Goal: Information Seeking & Learning: Check status

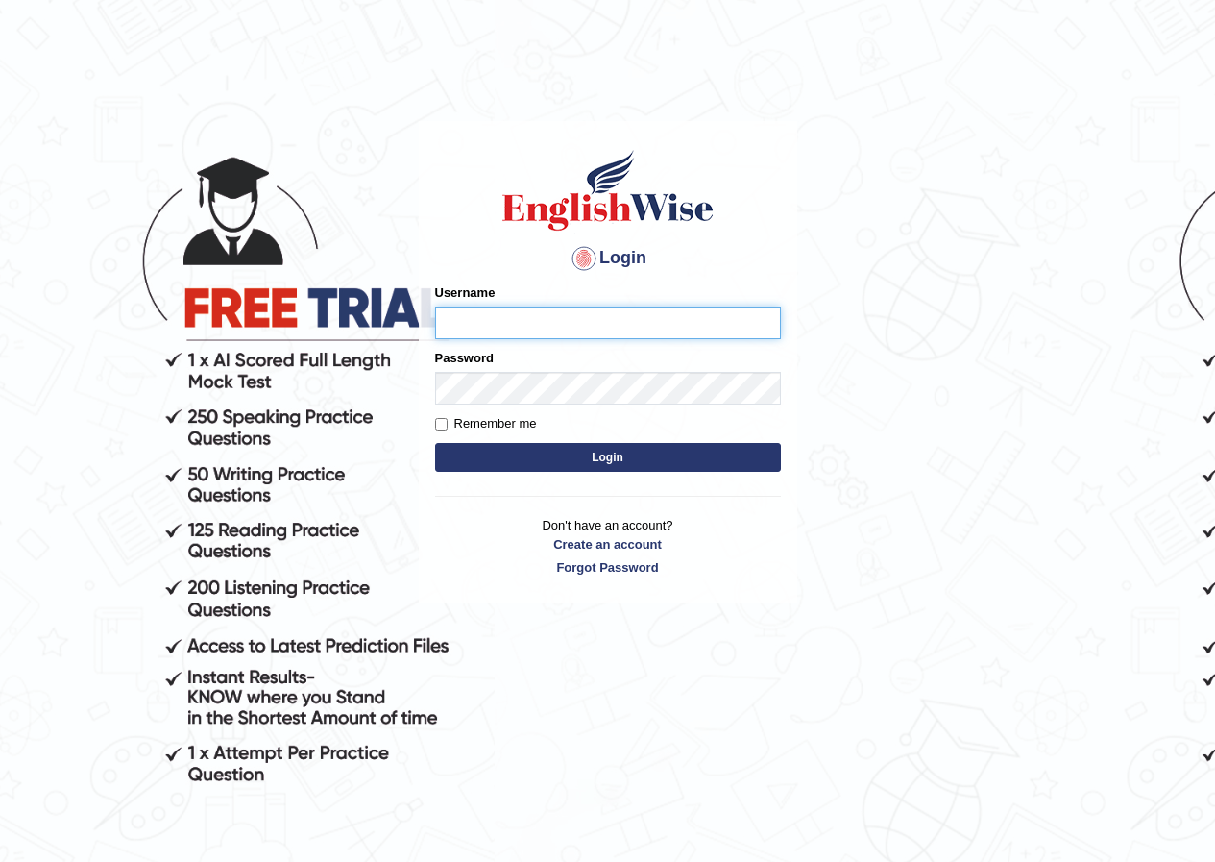
click at [594, 321] on input "Username" at bounding box center [608, 322] width 346 height 33
type input "khoderchamma_parramatta"
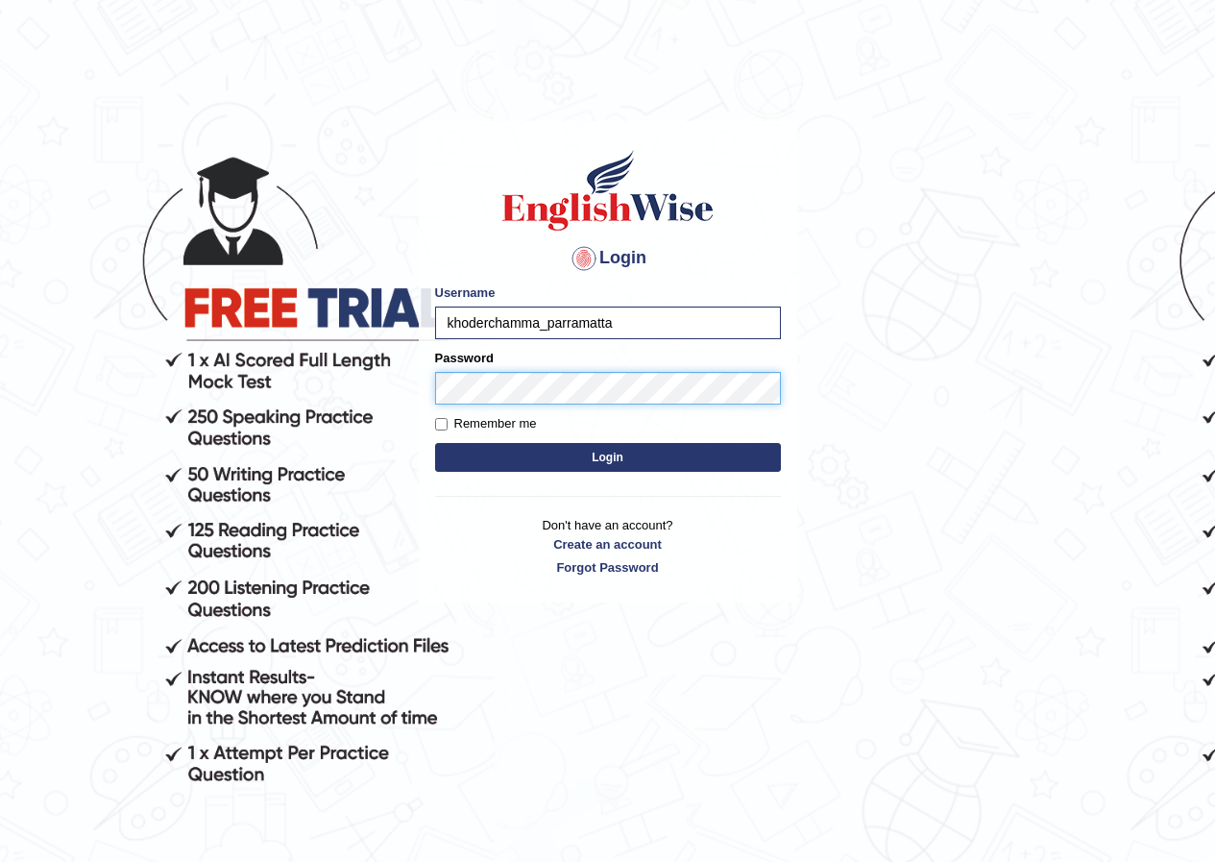
click at [435, 443] on button "Login" at bounding box center [608, 457] width 346 height 29
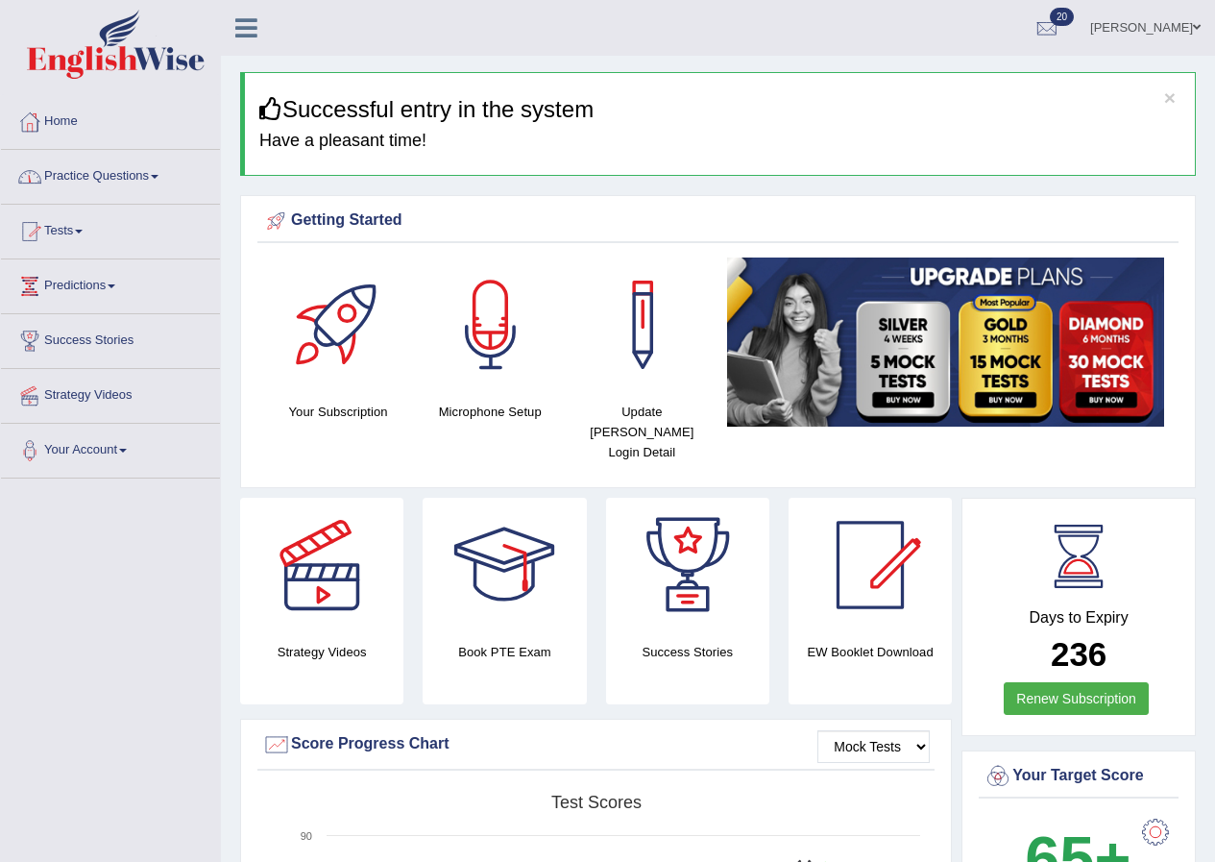
click at [88, 179] on link "Practice Questions" at bounding box center [110, 174] width 219 height 48
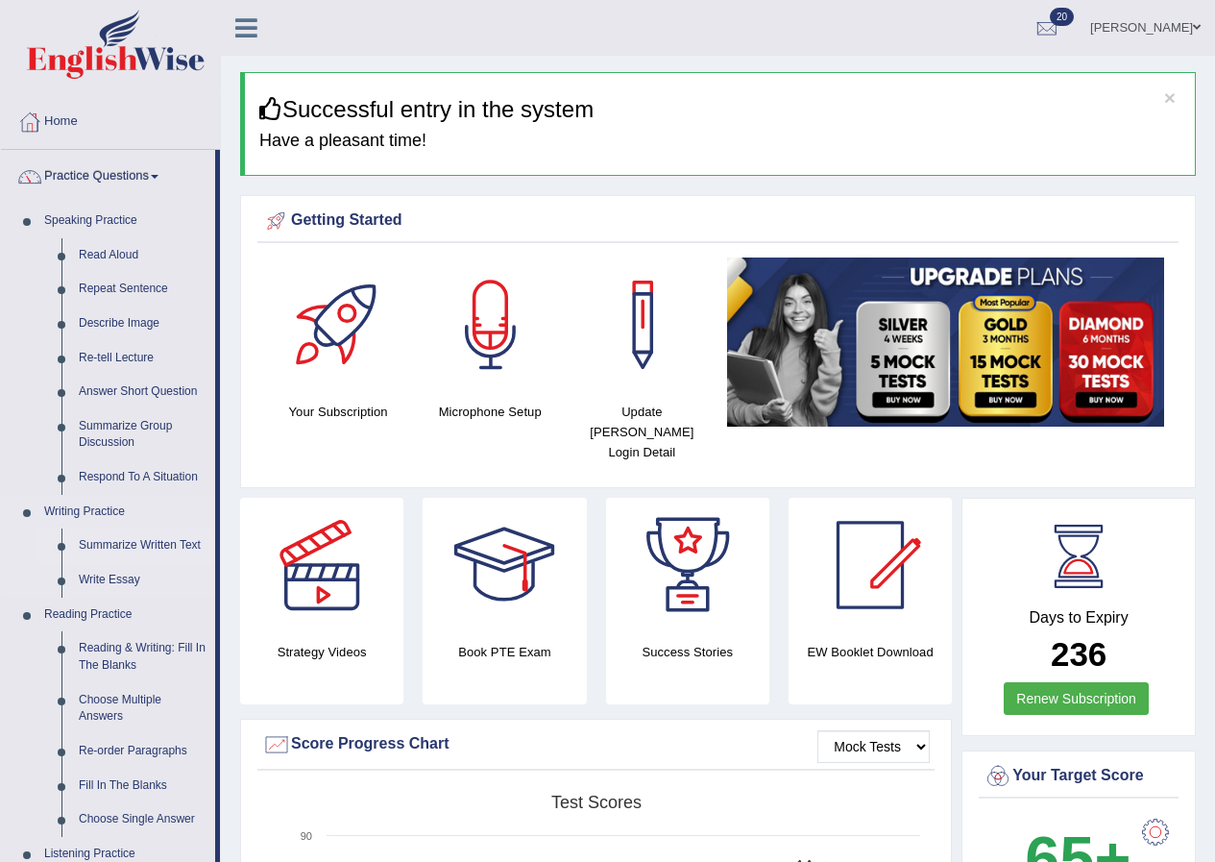
click at [89, 532] on link "Summarize Written Text" at bounding box center [142, 545] width 145 height 35
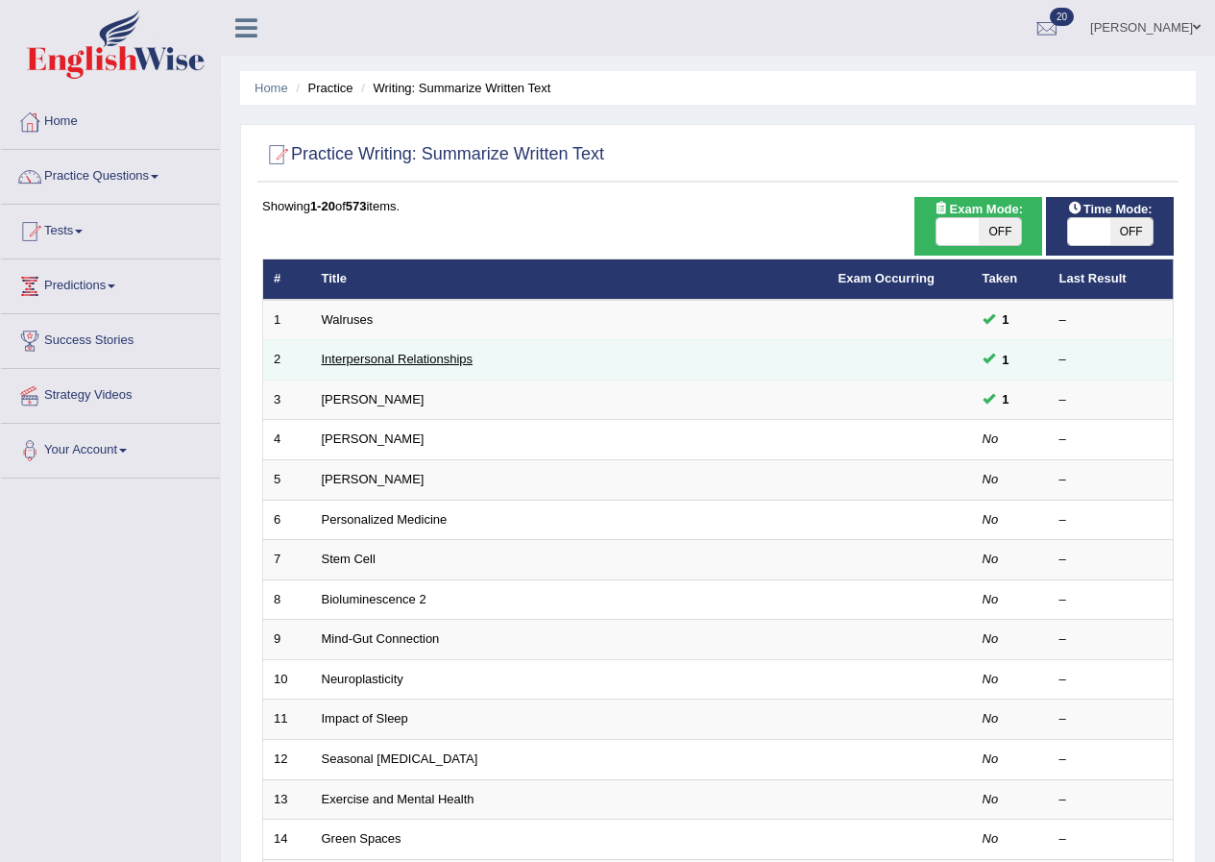
click at [356, 361] on link "Interpersonal Relationships" at bounding box center [398, 359] width 152 height 14
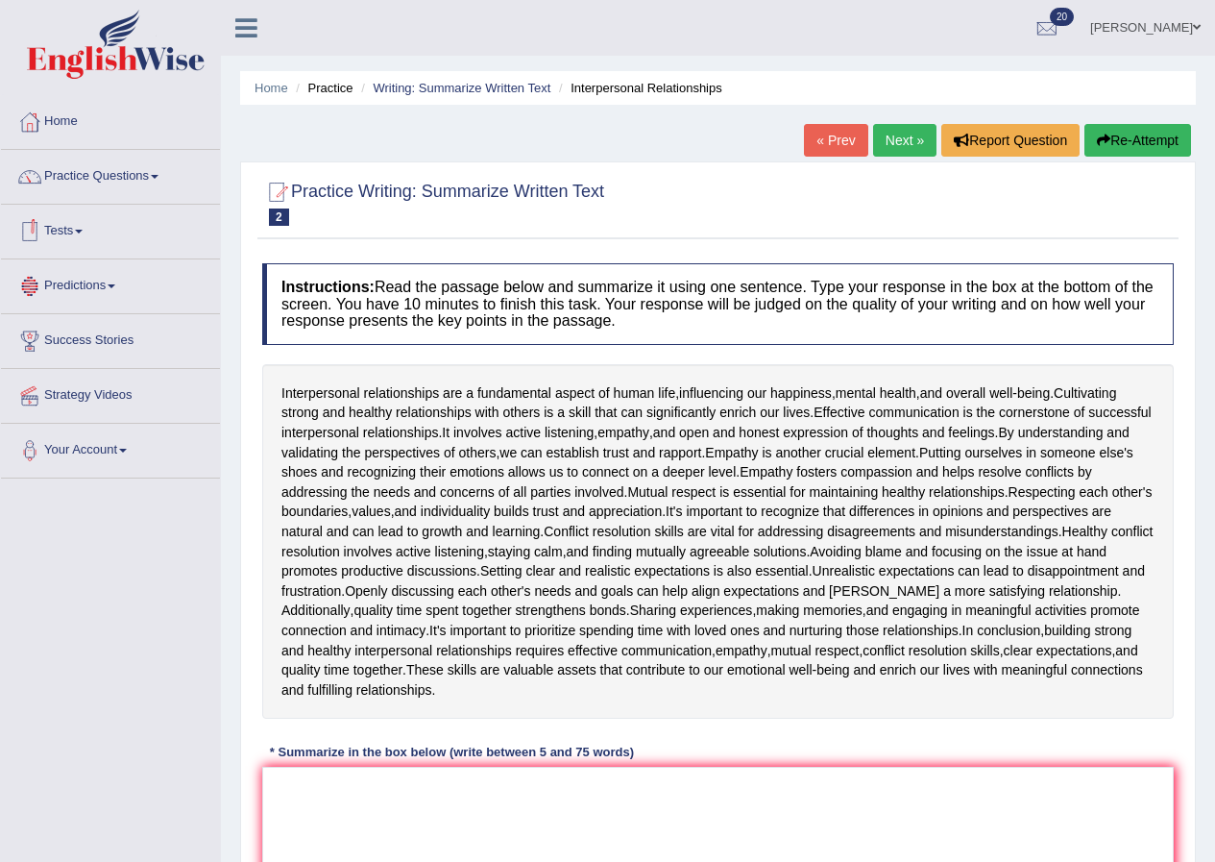
click at [71, 239] on link "Tests" at bounding box center [110, 229] width 219 height 48
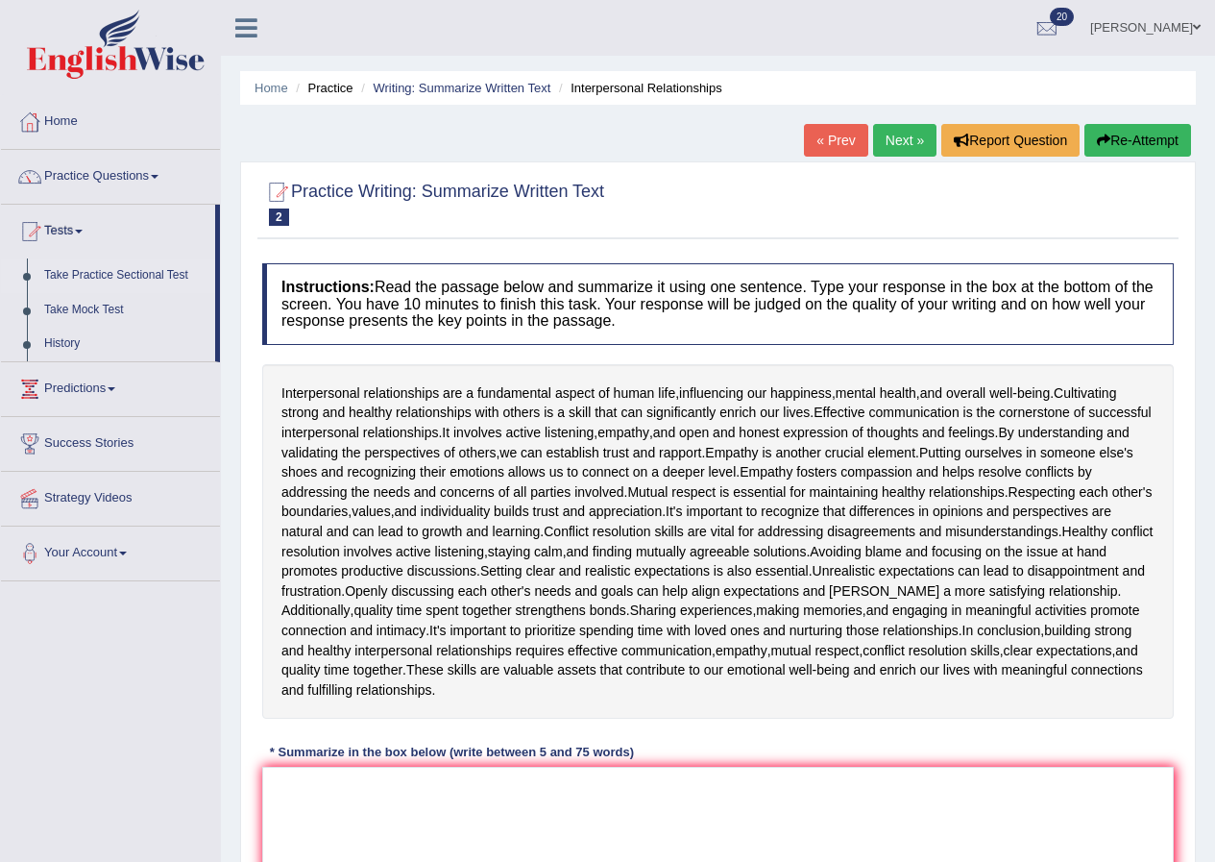
click at [73, 277] on link "Take Practice Sectional Test" at bounding box center [126, 275] width 180 height 35
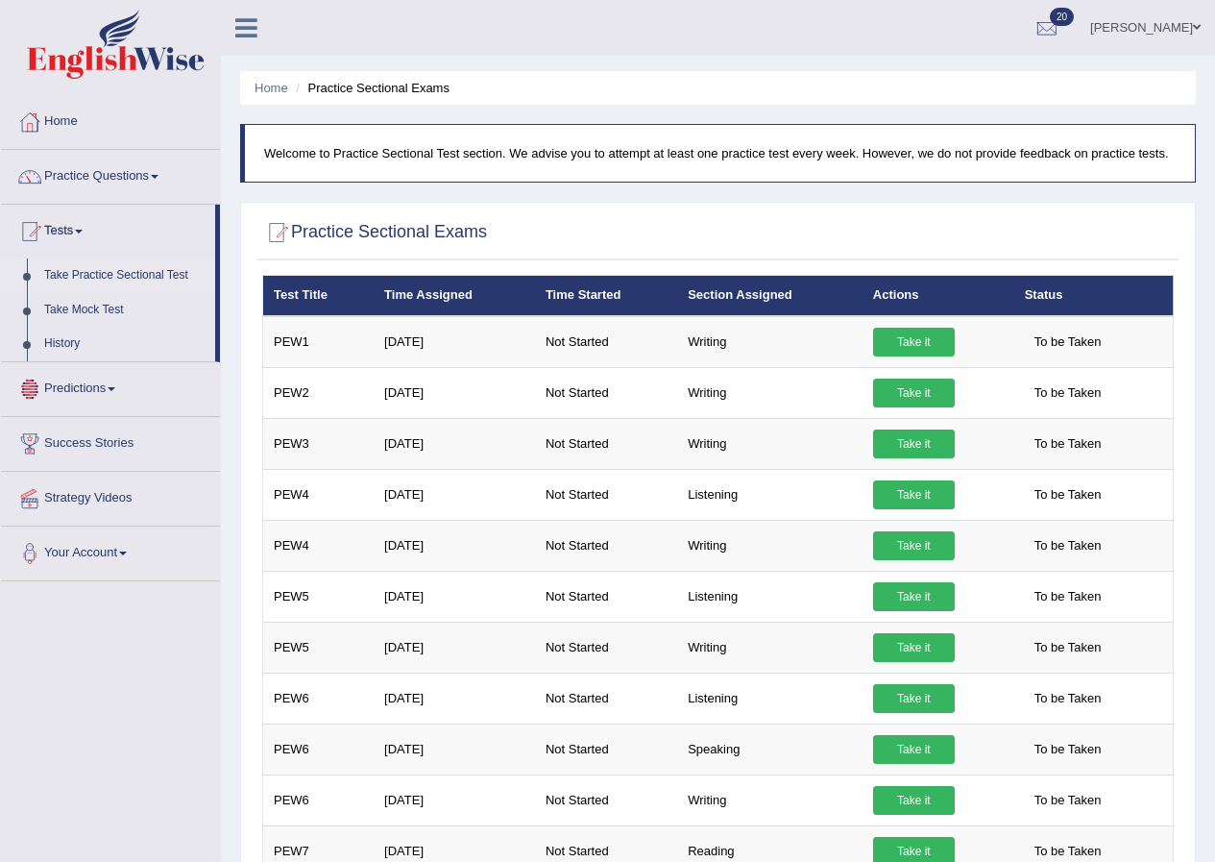
click at [61, 344] on link "History" at bounding box center [126, 344] width 180 height 35
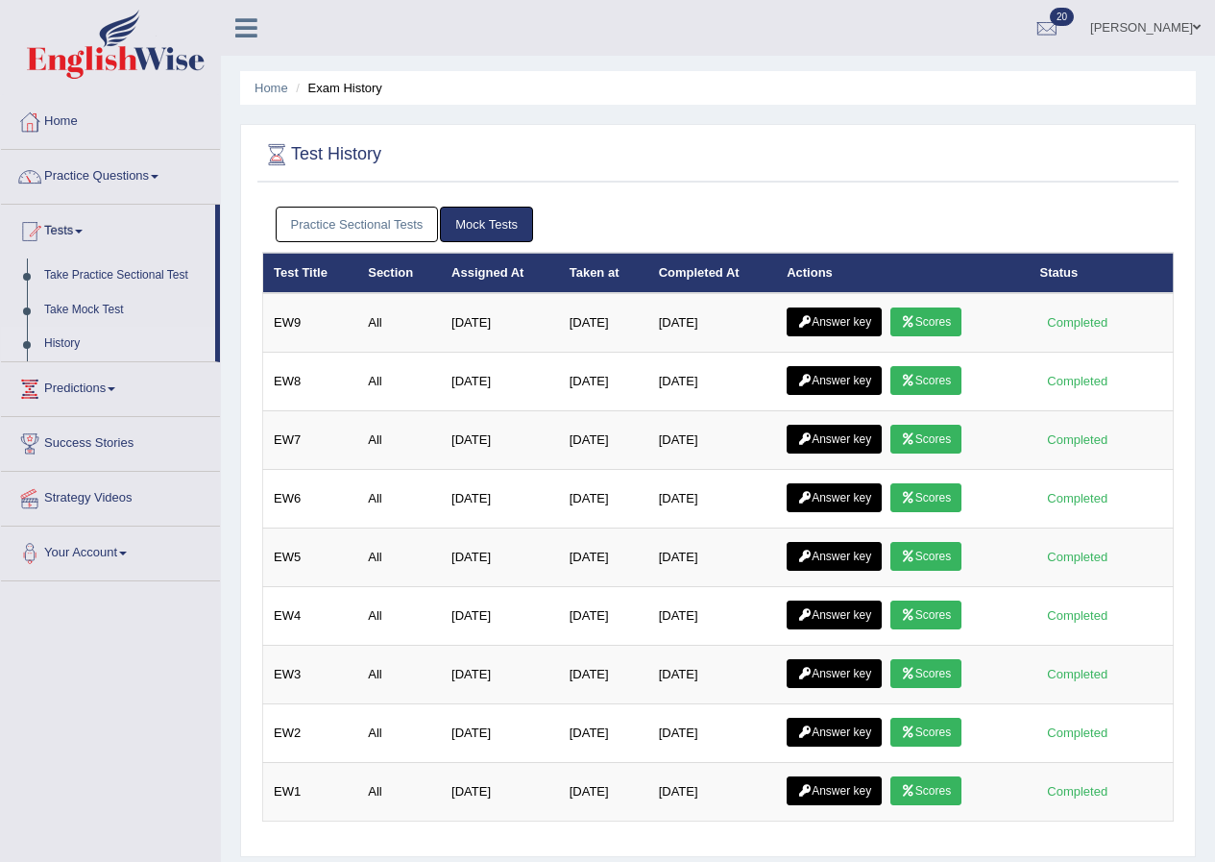
click at [405, 229] on link "Practice Sectional Tests" at bounding box center [357, 224] width 163 height 36
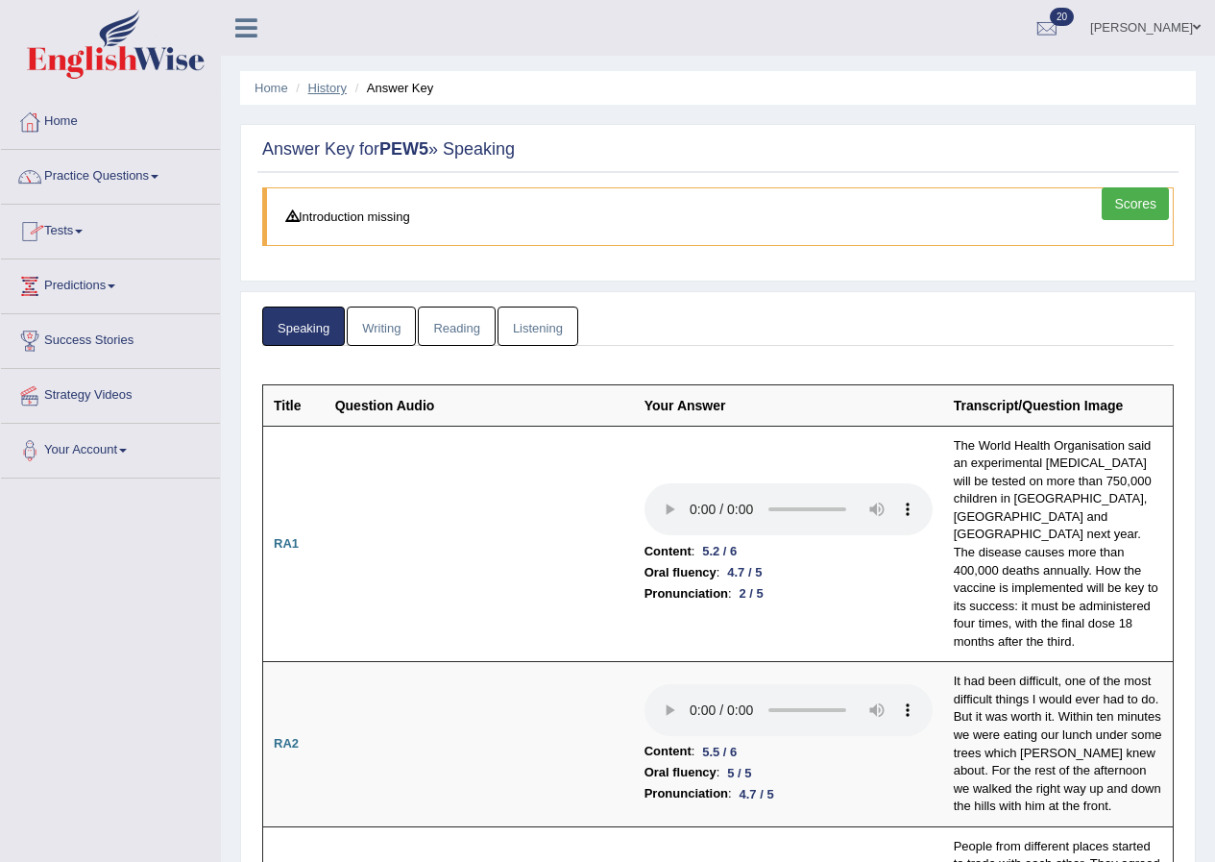
click at [335, 85] on link "History" at bounding box center [327, 88] width 38 height 14
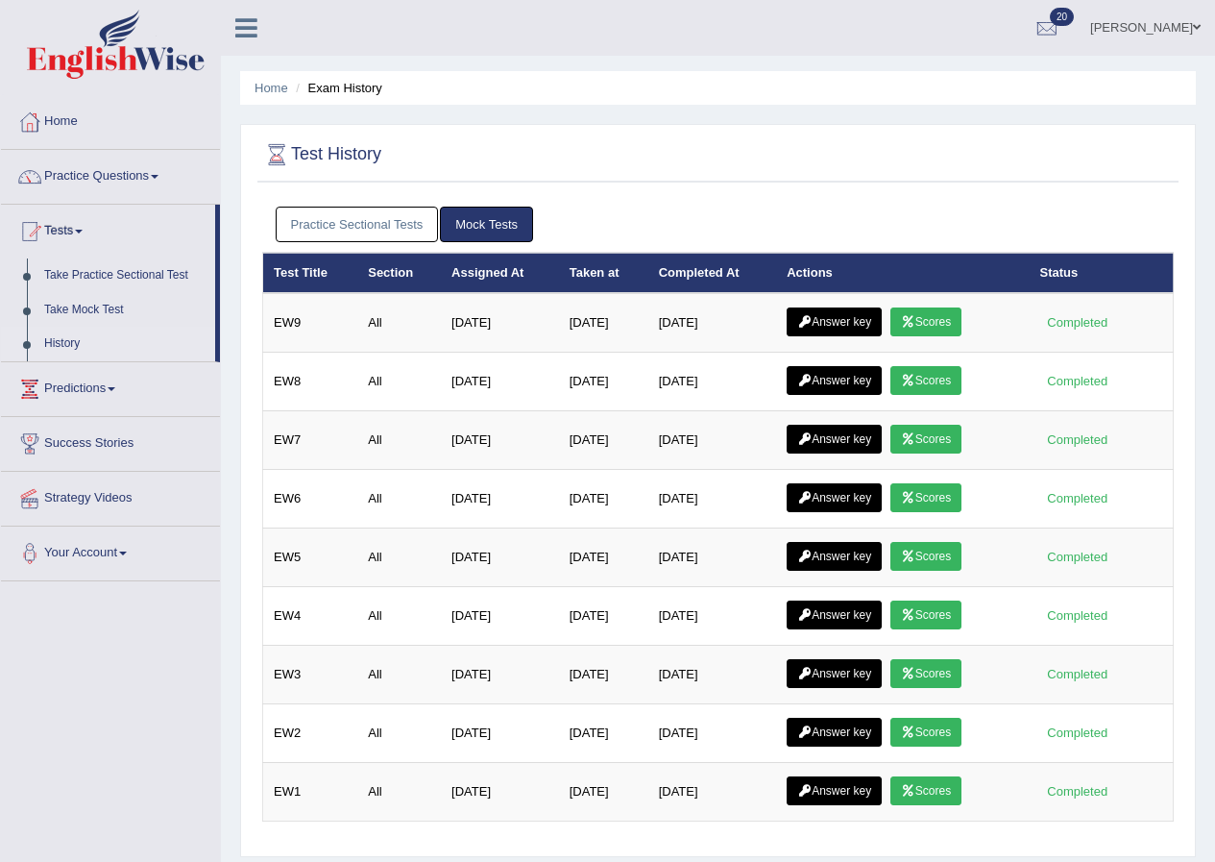
click at [396, 217] on link "Practice Sectional Tests" at bounding box center [357, 224] width 163 height 36
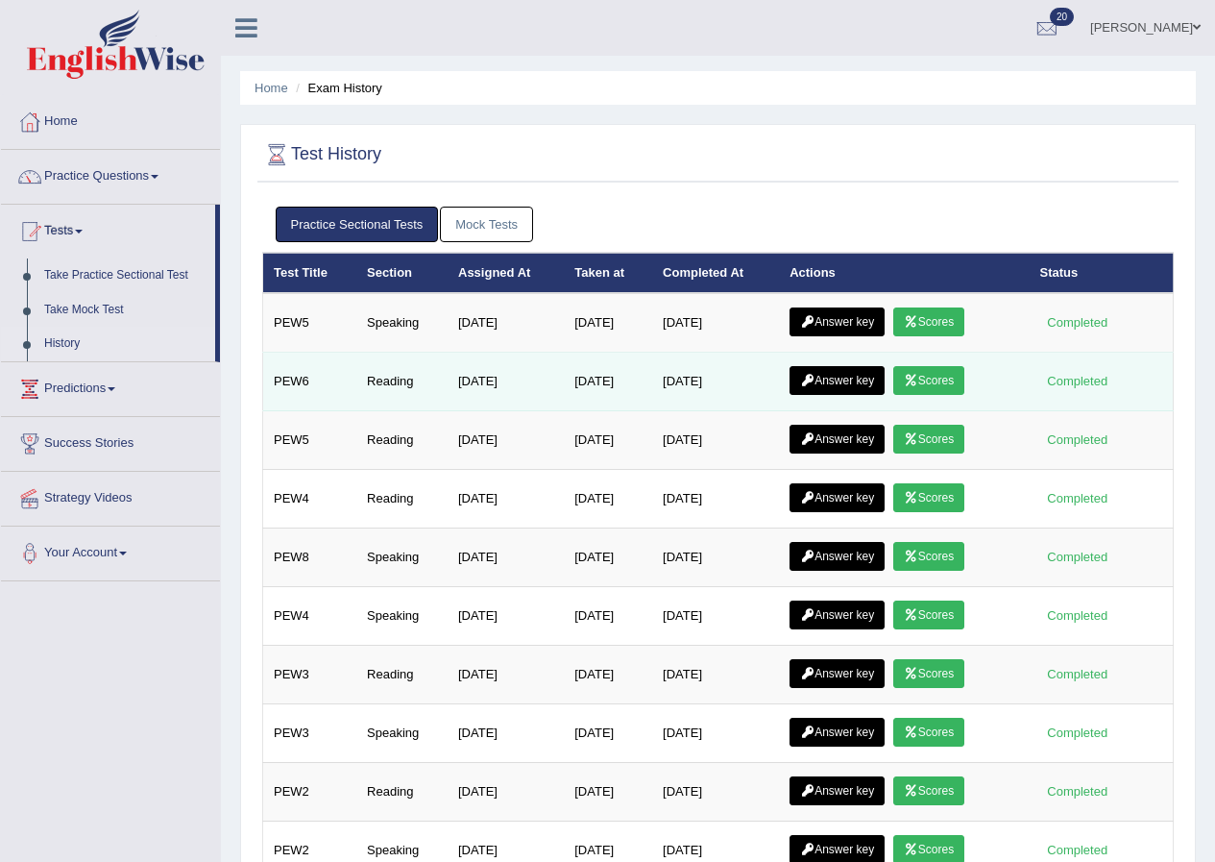
click at [933, 375] on link "Scores" at bounding box center [928, 380] width 71 height 29
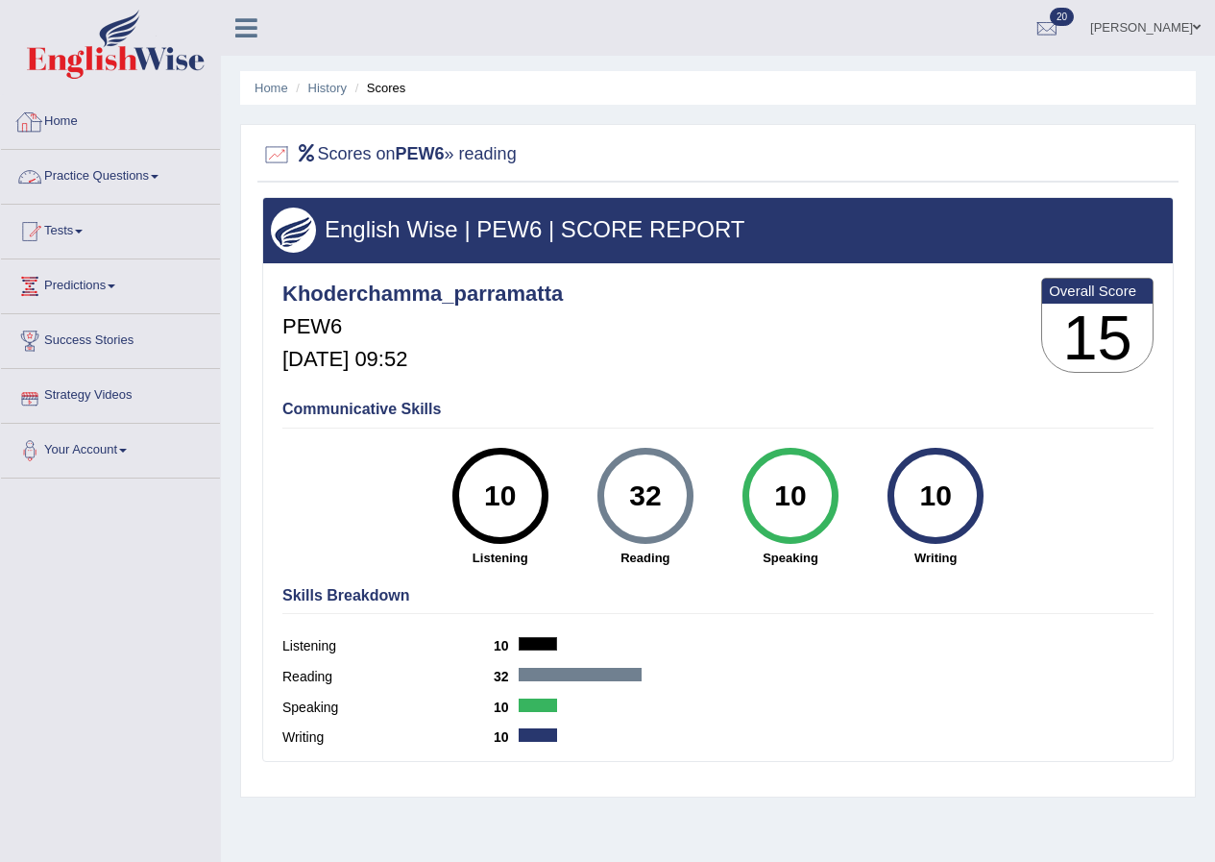
drag, startPoint x: 316, startPoint y: 87, endPoint x: 324, endPoint y: 96, distance: 11.6
click at [317, 87] on link "History" at bounding box center [327, 88] width 38 height 14
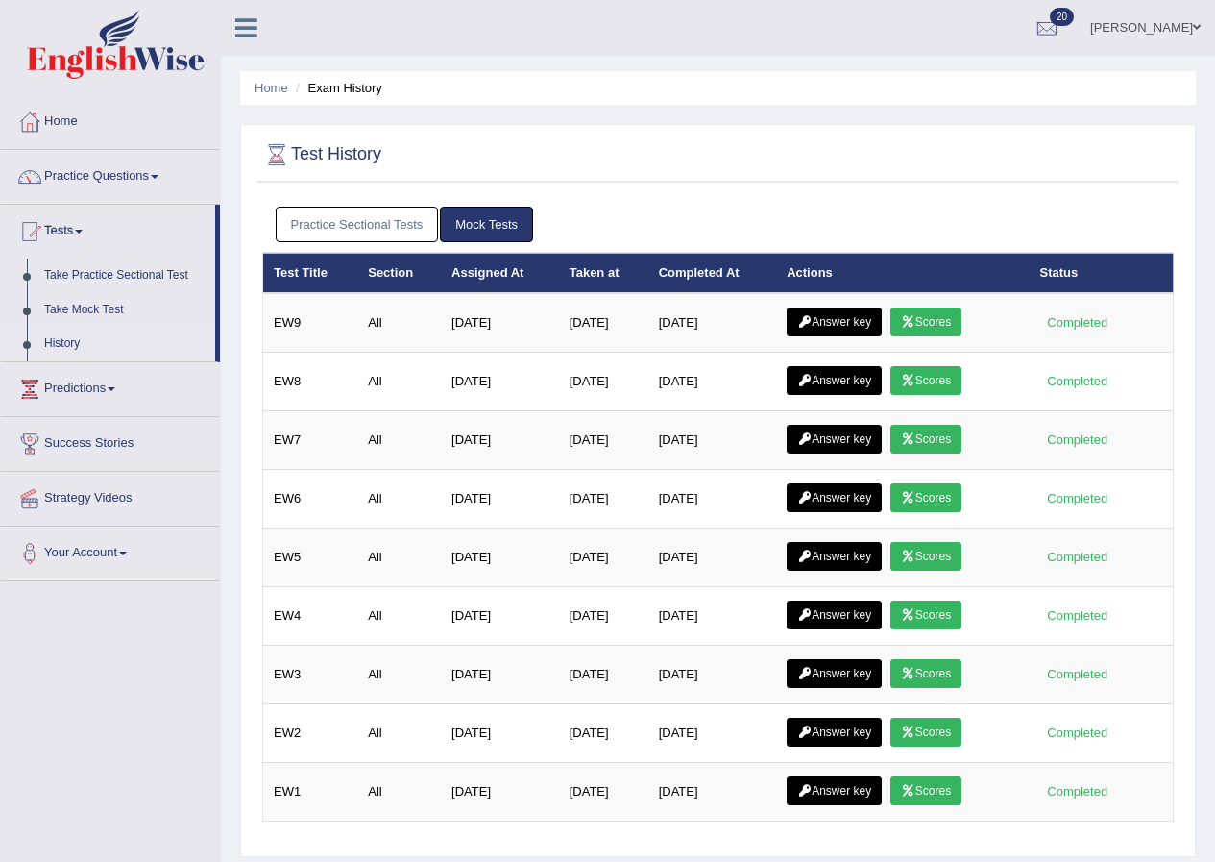
click at [376, 228] on link "Practice Sectional Tests" at bounding box center [357, 224] width 163 height 36
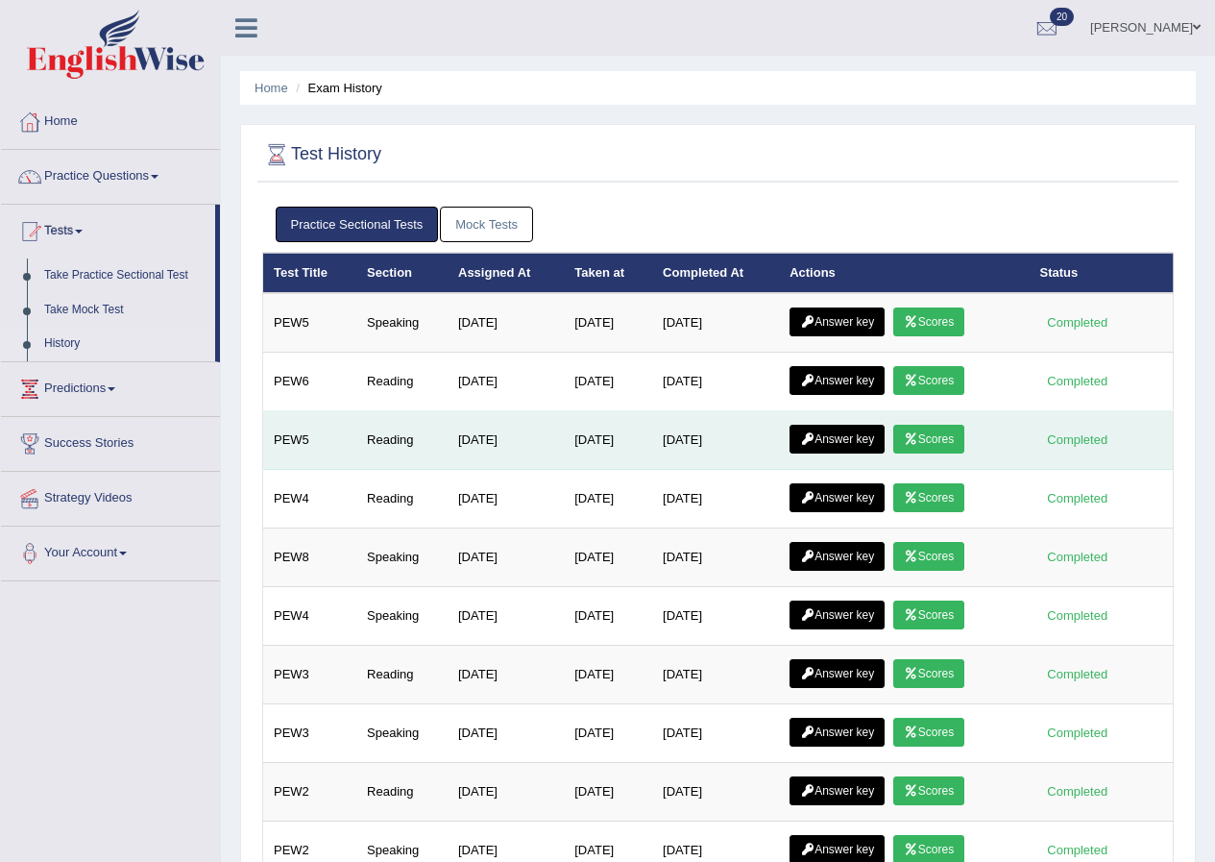
click at [927, 433] on link "Scores" at bounding box center [928, 439] width 71 height 29
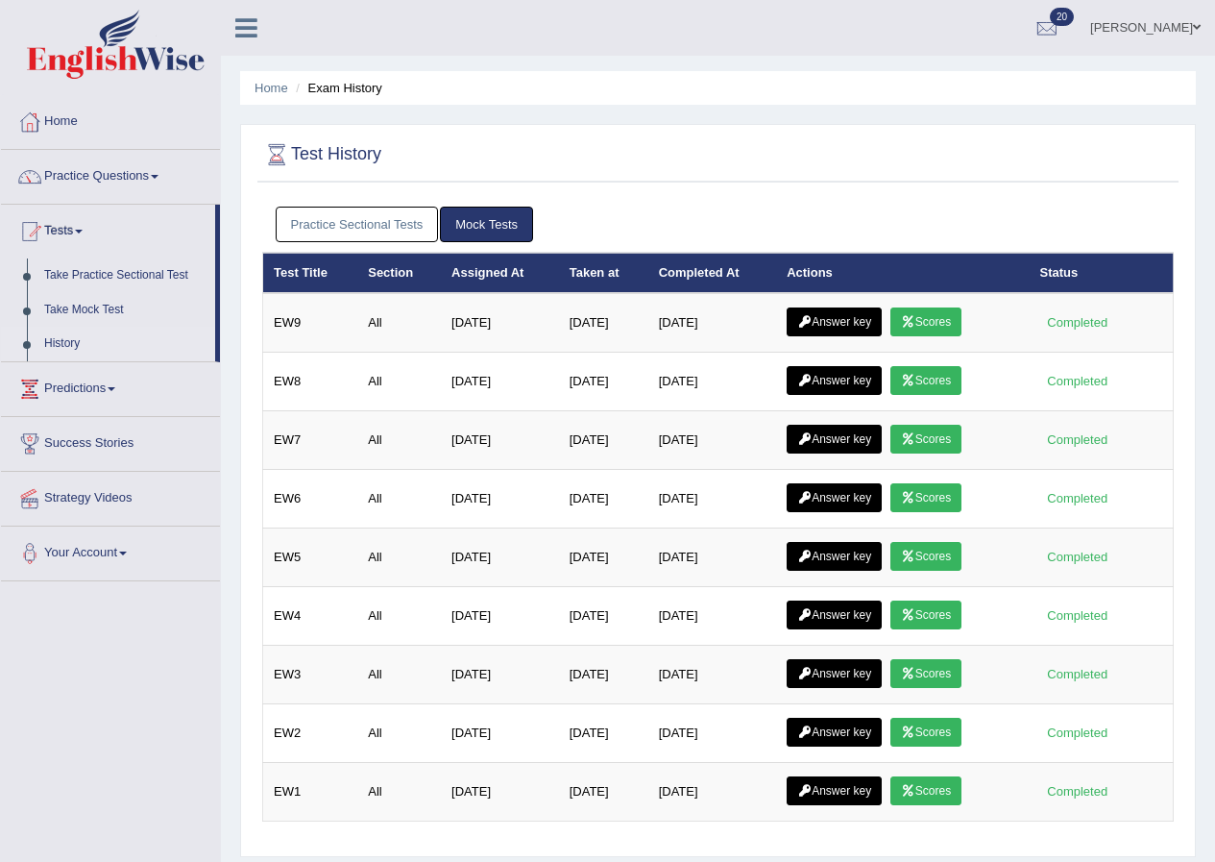
click at [328, 231] on link "Practice Sectional Tests" at bounding box center [357, 224] width 163 height 36
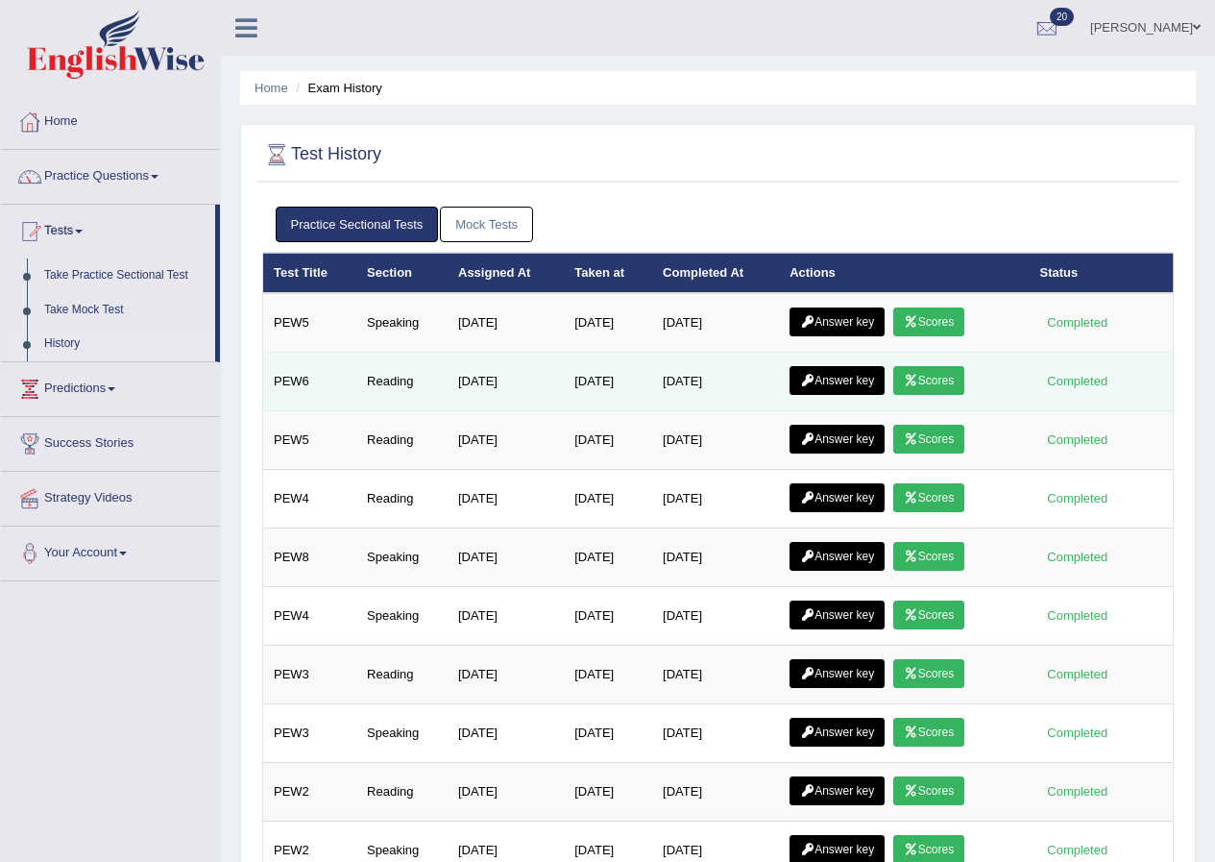
click at [820, 377] on link "Answer key" at bounding box center [836, 380] width 95 height 29
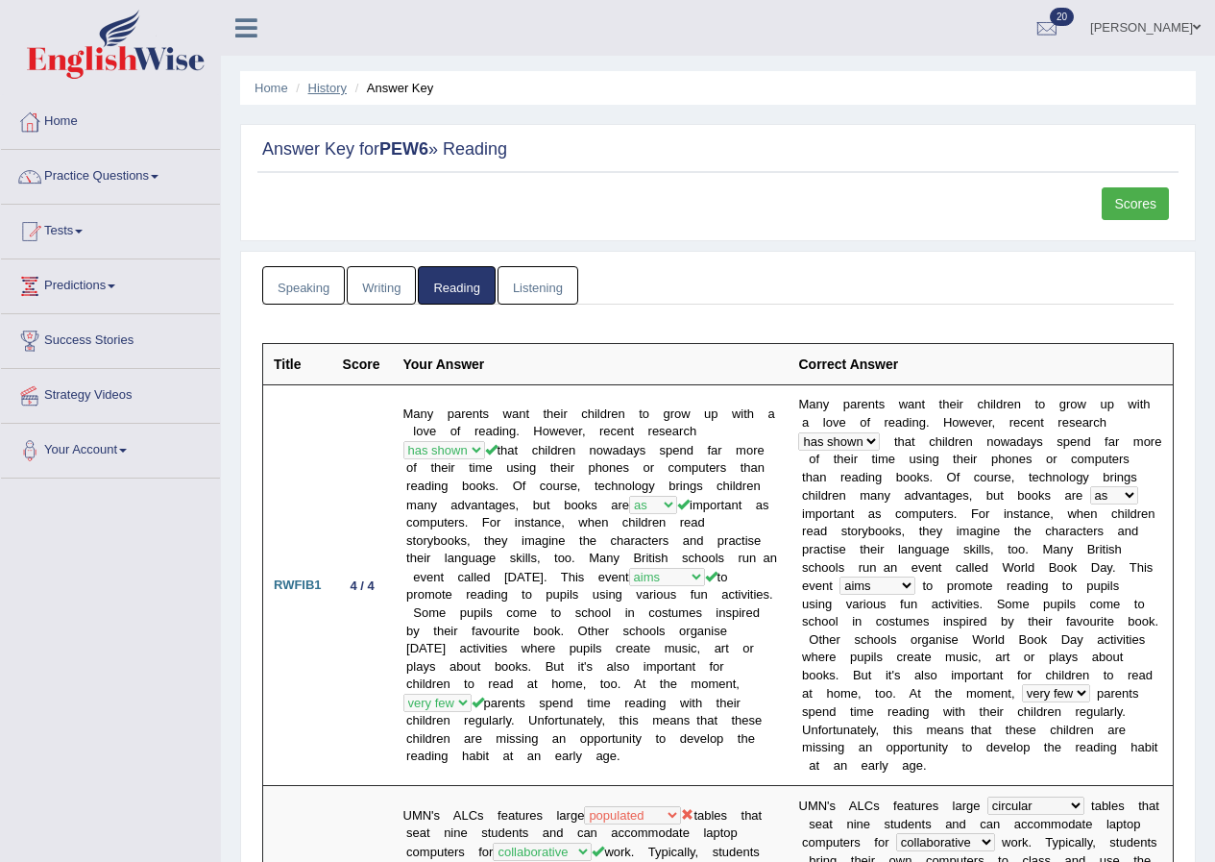
click at [322, 81] on link "History" at bounding box center [327, 88] width 38 height 14
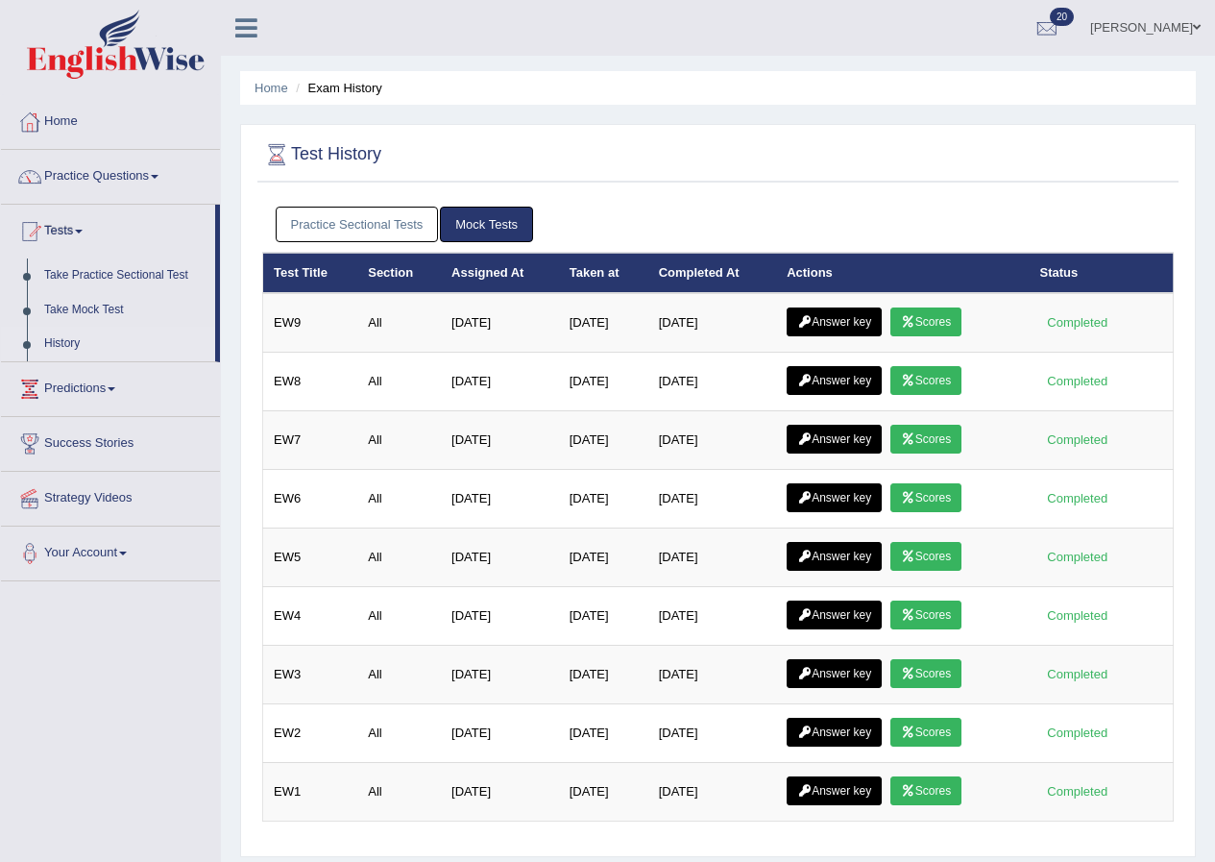
click at [395, 214] on link "Practice Sectional Tests" at bounding box center [357, 224] width 163 height 36
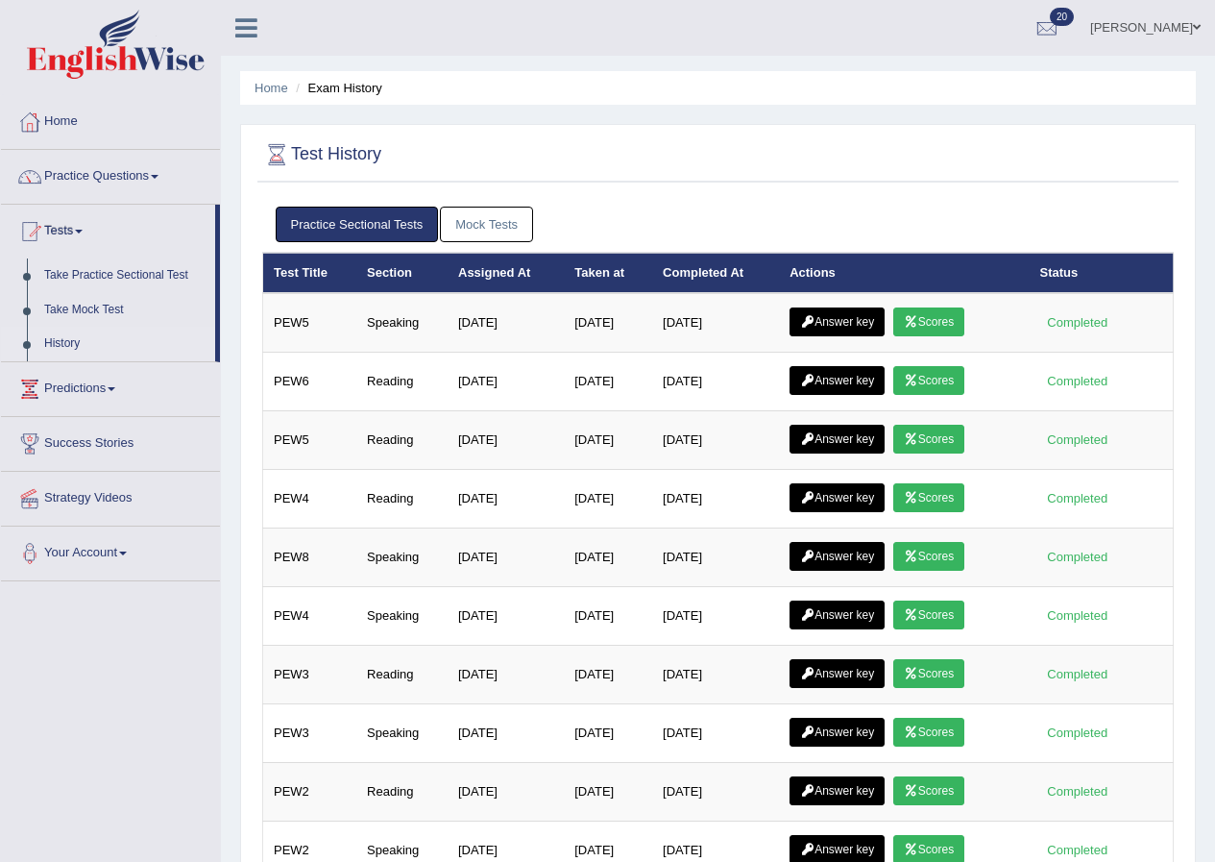
click at [473, 212] on link "Mock Tests" at bounding box center [486, 224] width 93 height 36
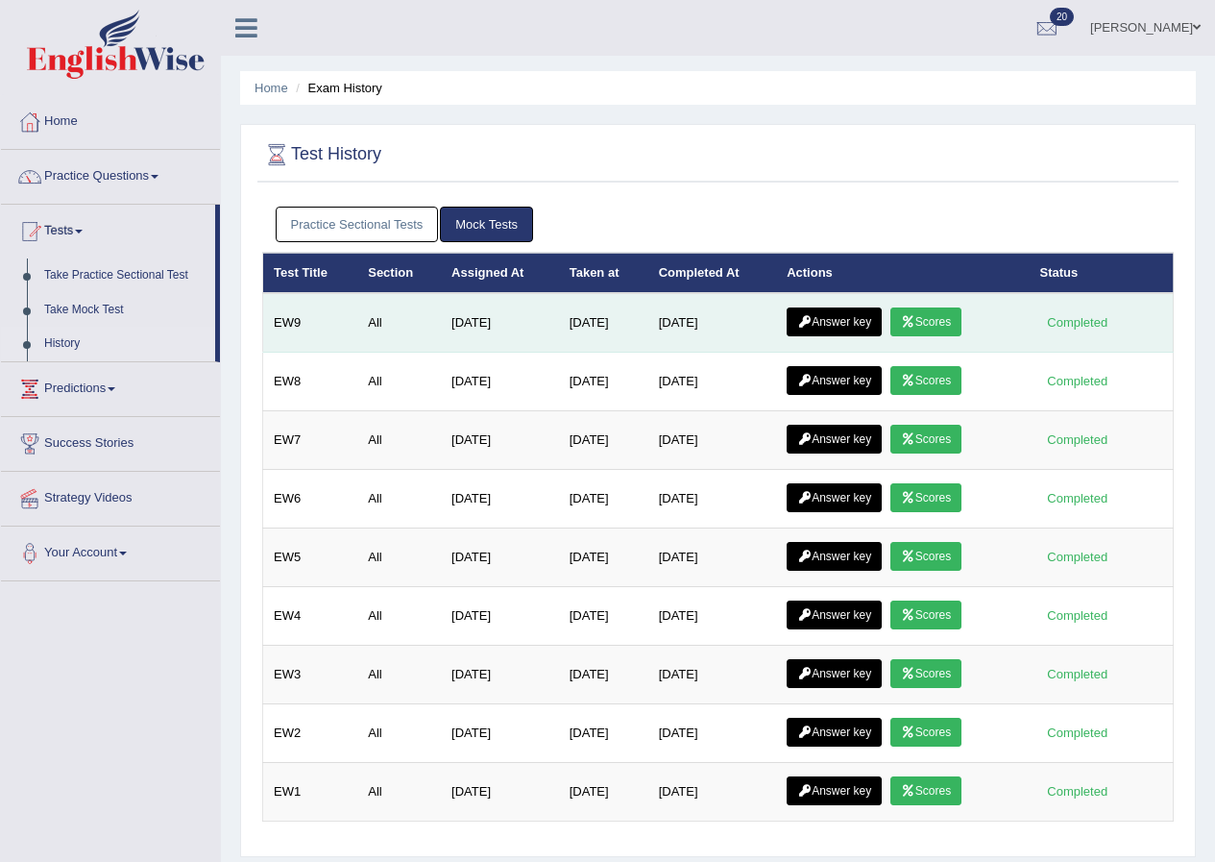
click at [915, 323] on icon at bounding box center [908, 322] width 14 height 12
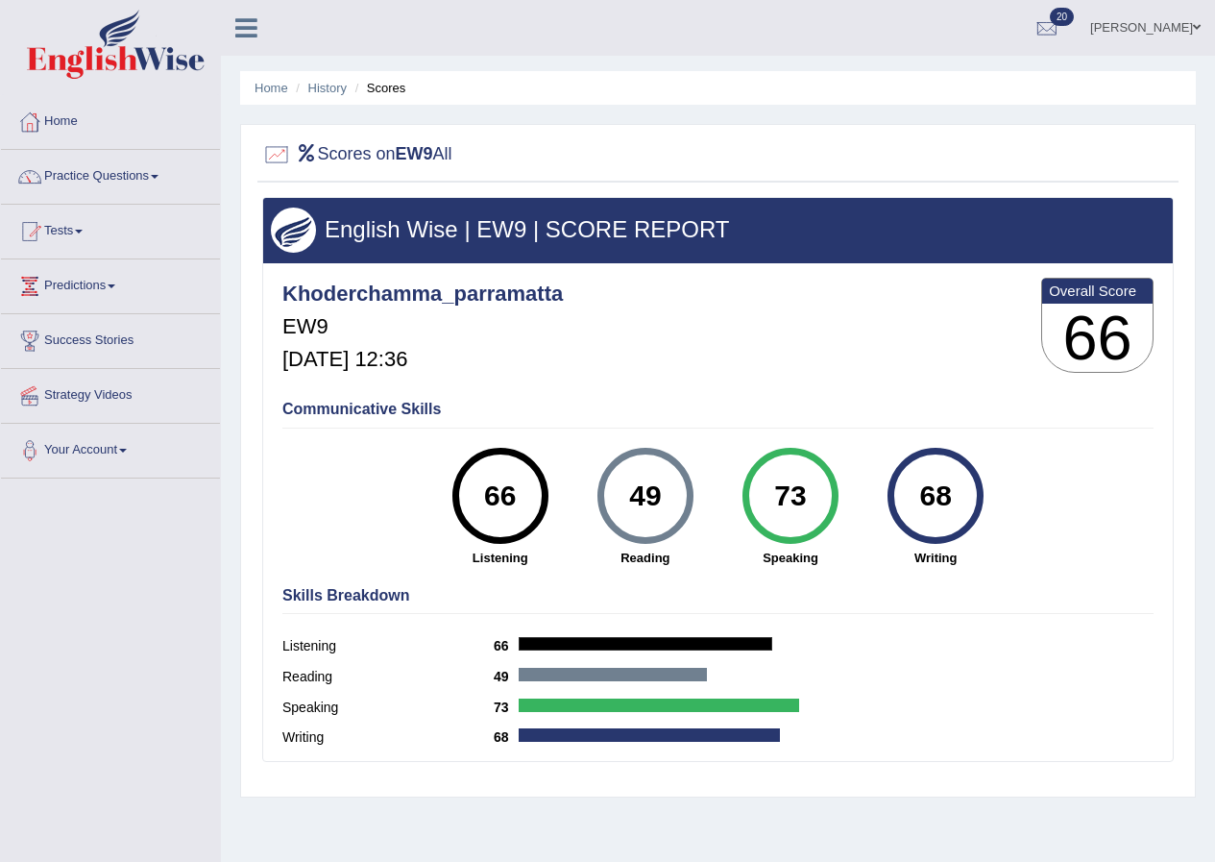
click at [1206, 29] on link "[PERSON_NAME]" at bounding box center [1145, 25] width 139 height 50
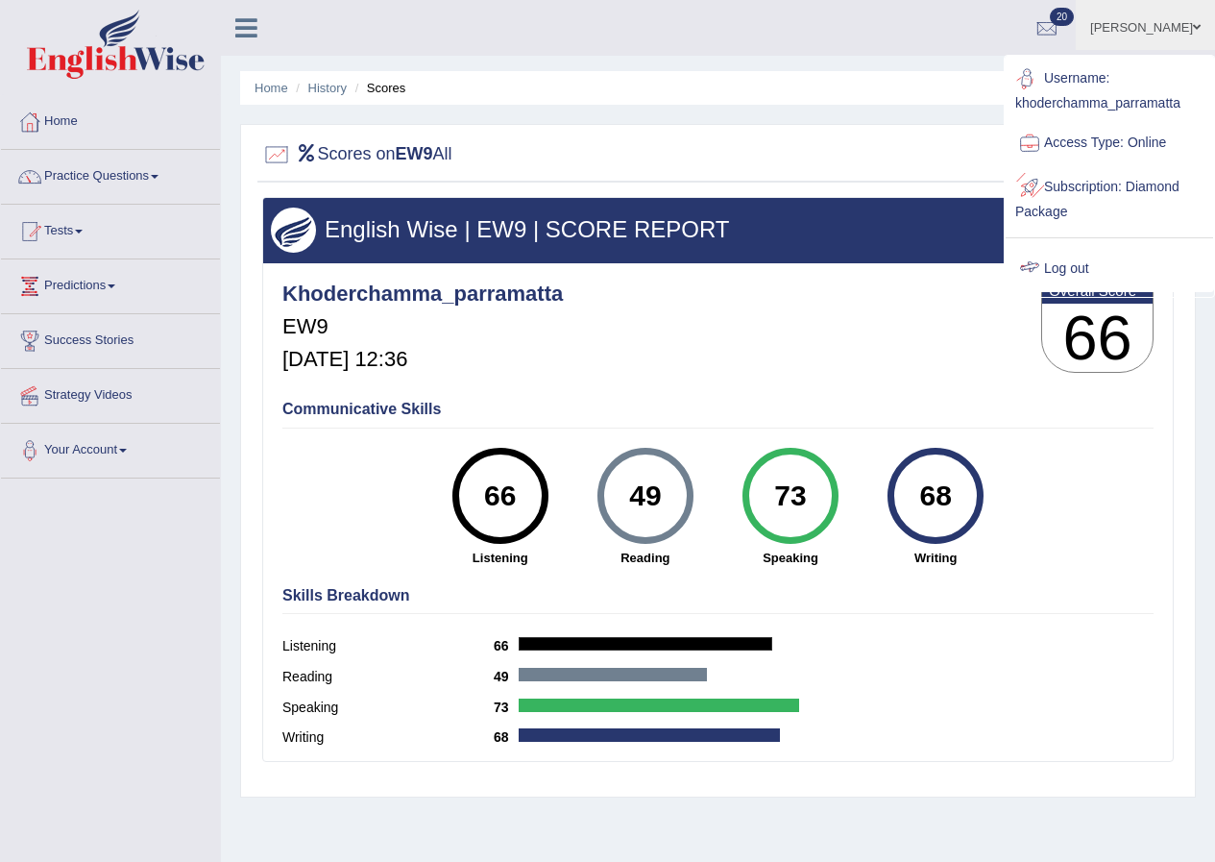
click at [1061, 276] on link "Log out" at bounding box center [1109, 269] width 207 height 44
